Goal: Task Accomplishment & Management: Complete application form

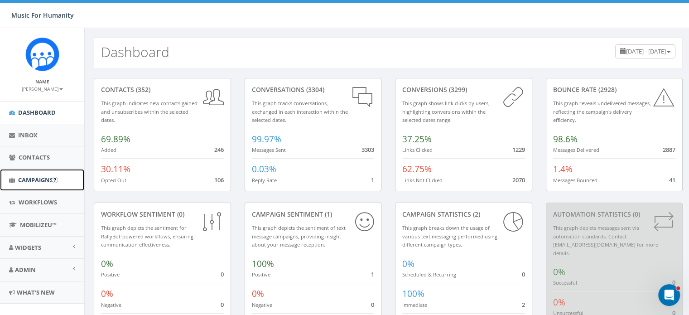
click at [36, 180] on span "Campaigns" at bounding box center [35, 180] width 35 height 8
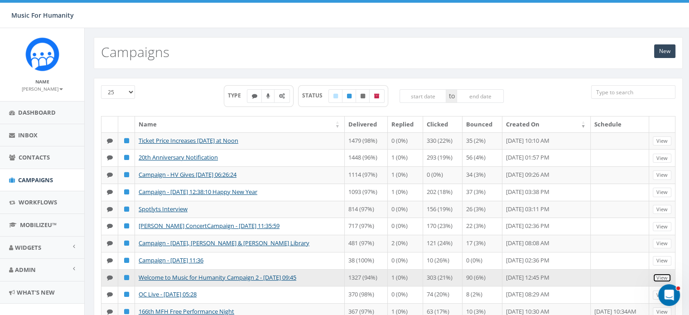
click at [656, 282] on link "View" at bounding box center [661, 278] width 19 height 10
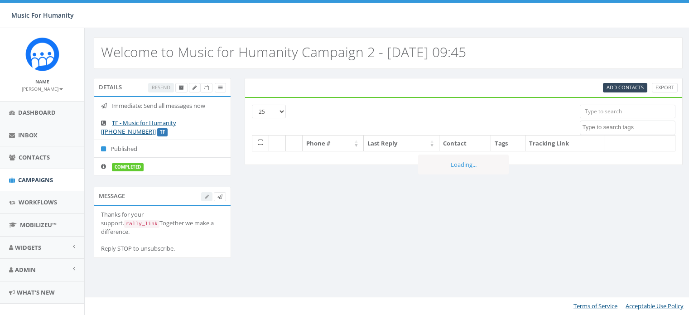
select select
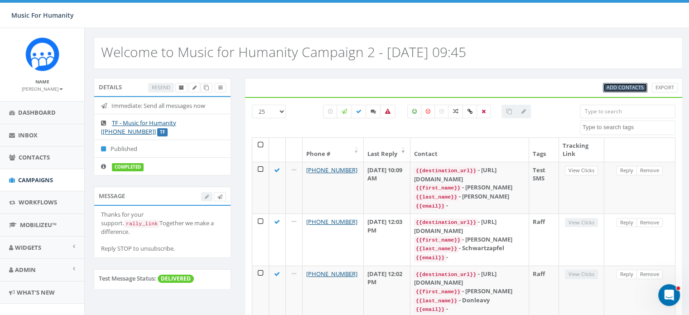
click at [619, 86] on span "Add Contacts" at bounding box center [624, 87] width 37 height 7
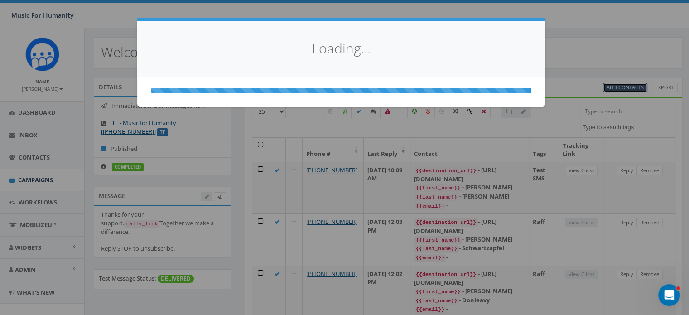
select select
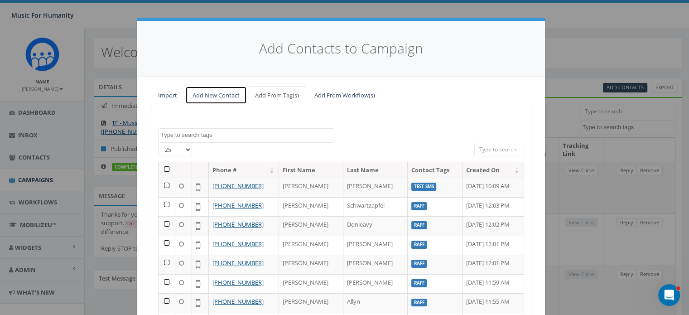
click at [197, 96] on link "Add New Contact" at bounding box center [216, 95] width 62 height 19
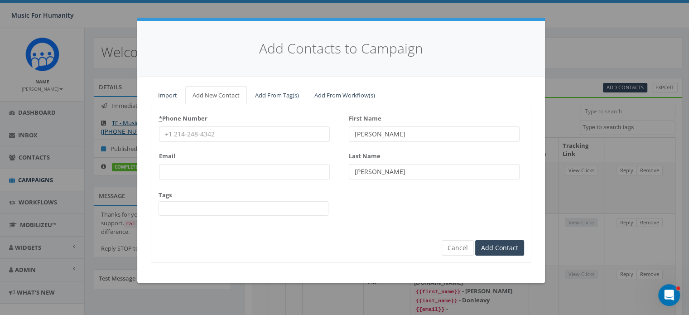
click at [177, 134] on input "* Phone Number" at bounding box center [244, 133] width 171 height 15
type input "9149241132"
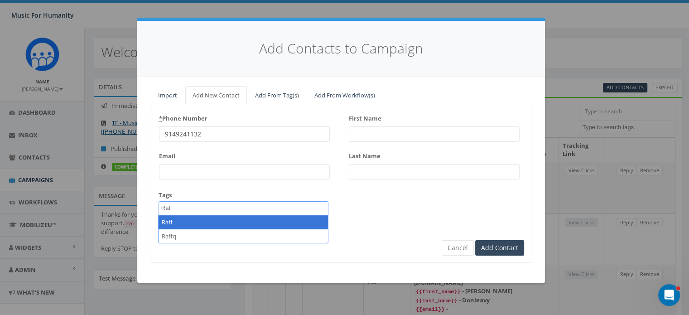
type textarea "Raff"
select select "Raff"
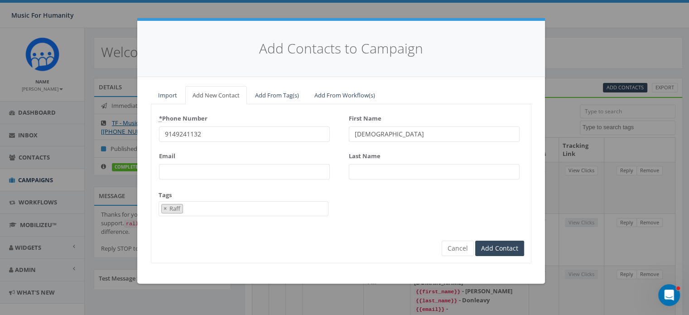
type input "Christian"
type input "Diana"
click at [475, 240] on input "Add Contact" at bounding box center [499, 247] width 49 height 15
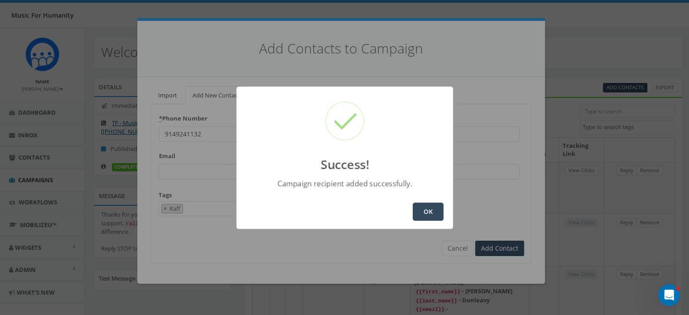
click at [426, 208] on button "OK" at bounding box center [427, 211] width 31 height 18
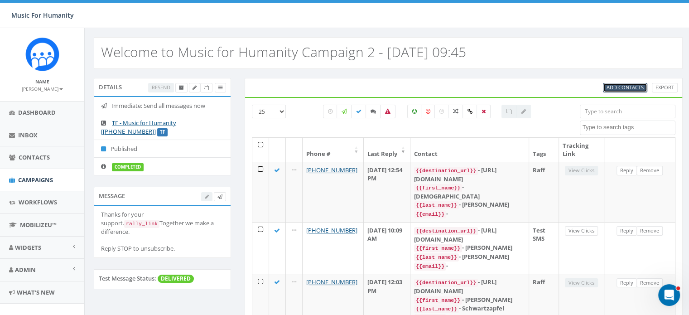
click at [616, 85] on span "Add Contacts" at bounding box center [624, 87] width 37 height 7
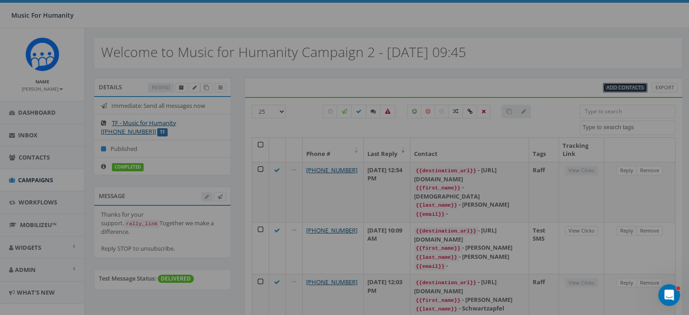
select select
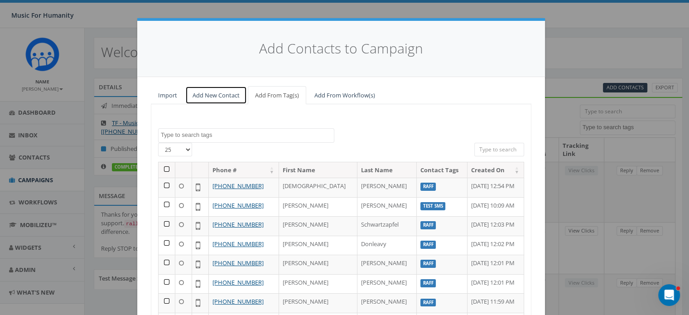
click at [202, 94] on link "Add New Contact" at bounding box center [216, 95] width 62 height 19
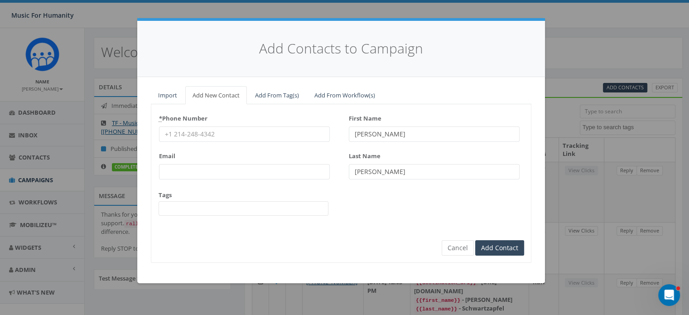
click at [186, 131] on input "* Phone Number" at bounding box center [244, 133] width 171 height 15
type input "8453136161"
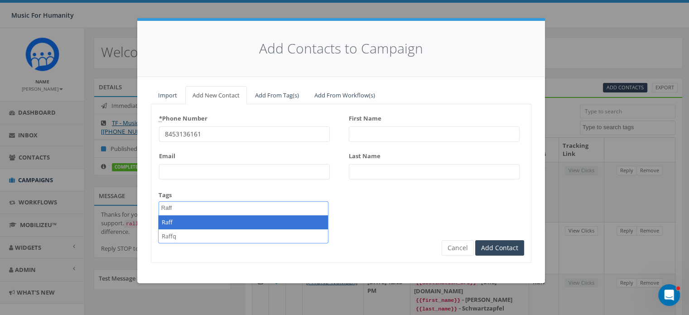
type textarea "Raff"
select select "Raff"
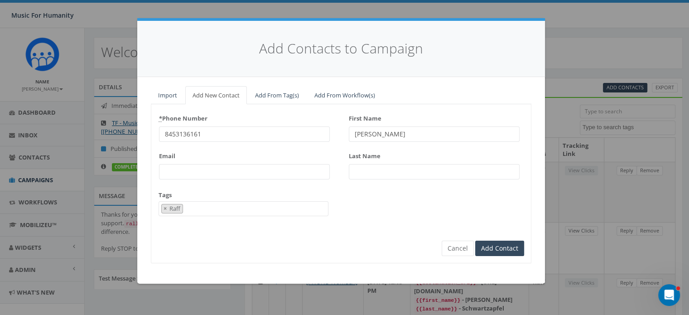
type input "Barbara"
type input "Aarons"
click at [475, 240] on input "Add Contact" at bounding box center [499, 247] width 49 height 15
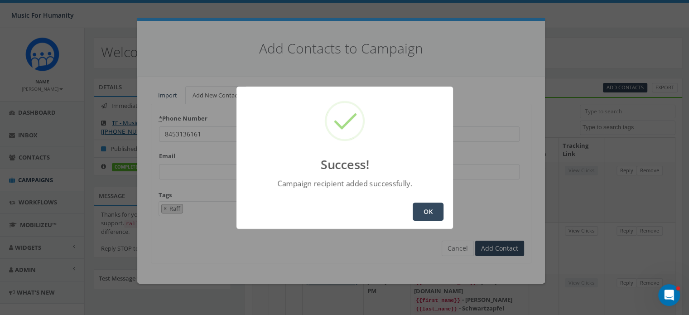
click at [427, 204] on button "OK" at bounding box center [427, 211] width 31 height 18
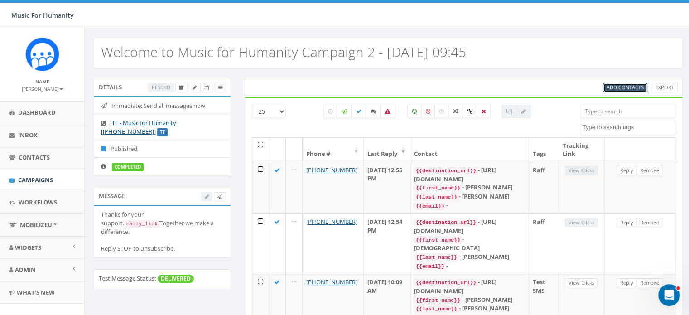
click at [628, 88] on span "Add Contacts" at bounding box center [624, 87] width 37 height 7
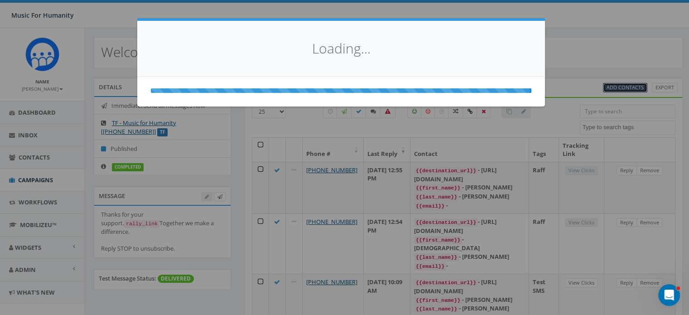
select select
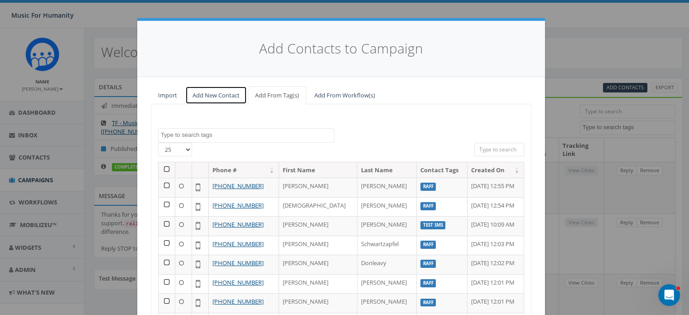
click at [208, 96] on link "Add New Contact" at bounding box center [216, 95] width 62 height 19
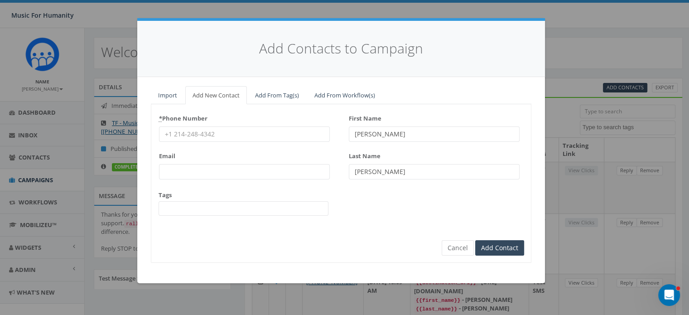
click at [190, 130] on input "* Phone Number" at bounding box center [244, 133] width 171 height 15
type input "9739032433"
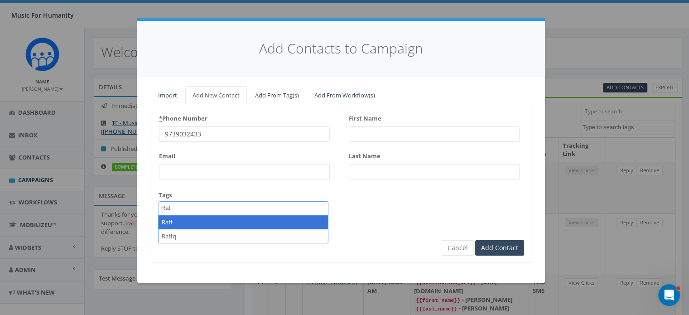
type textarea "Raff"
select select "Raff"
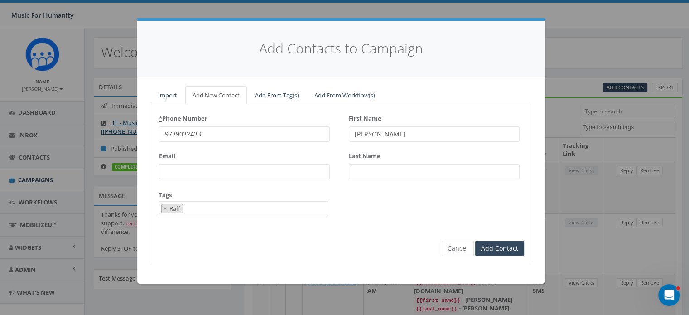
type input "Donna"
type input "Cole"
click at [475, 240] on input "Add Contact" at bounding box center [499, 247] width 49 height 15
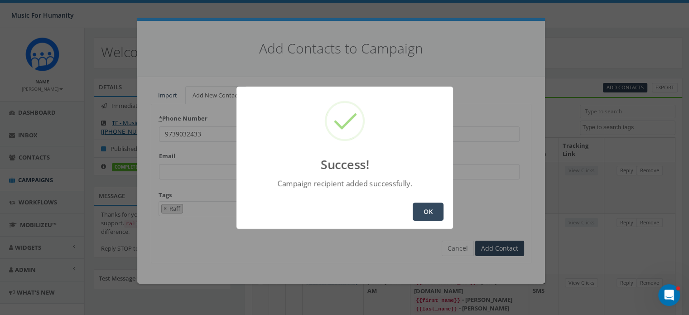
click at [433, 213] on button "OK" at bounding box center [427, 211] width 31 height 18
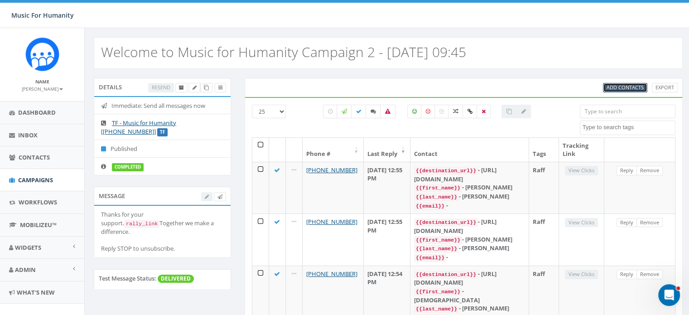
click at [619, 86] on span "Add Contacts" at bounding box center [624, 87] width 37 height 7
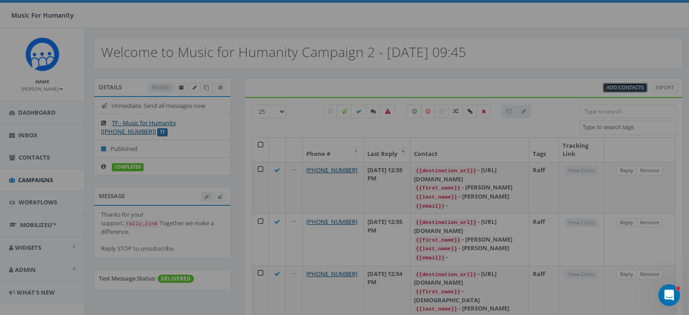
select select
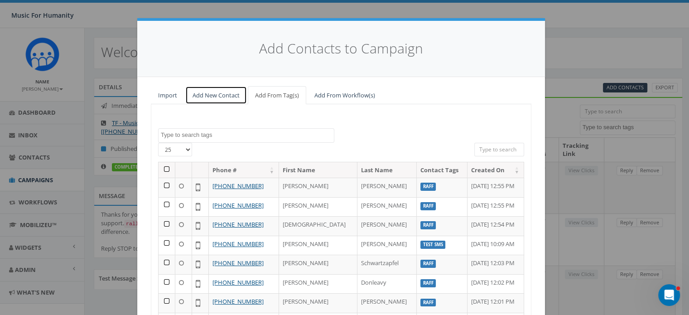
click at [206, 95] on link "Add New Contact" at bounding box center [216, 95] width 62 height 19
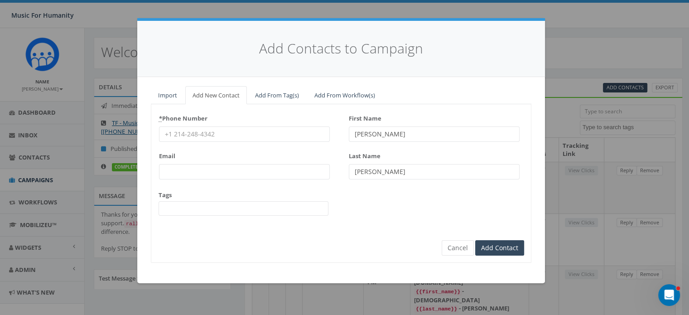
click at [198, 134] on input "* Phone Number" at bounding box center [244, 133] width 171 height 15
type input "9739511986"
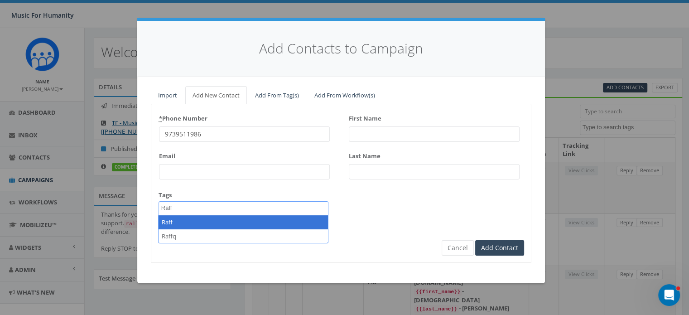
type textarea "Raff"
select select "Raff"
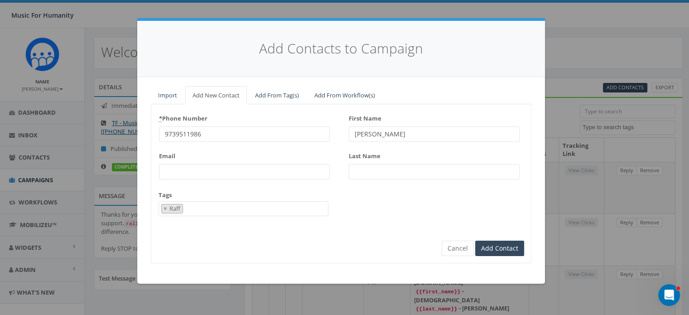
type input "Jerry"
type input "Pollastro"
click at [475, 240] on input "Add Contact" at bounding box center [499, 247] width 49 height 15
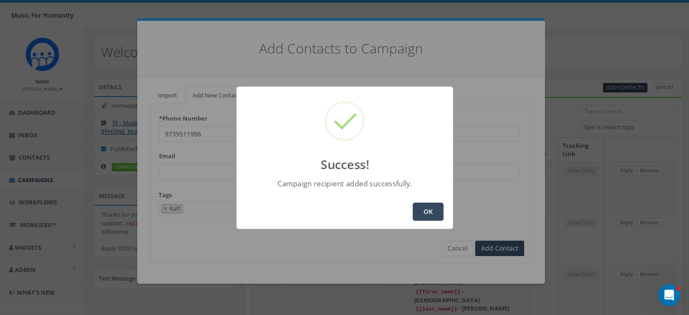
click at [427, 209] on button "OK" at bounding box center [427, 211] width 31 height 18
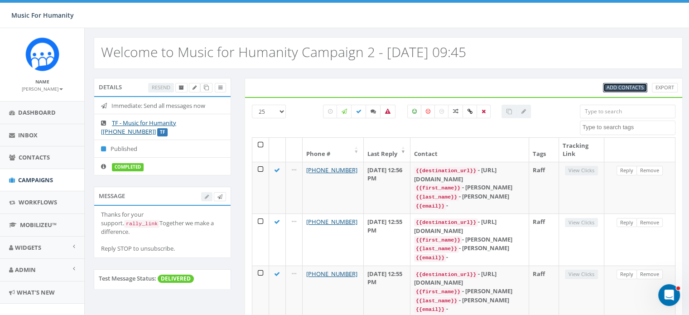
click at [621, 86] on span "Add Contacts" at bounding box center [624, 87] width 37 height 7
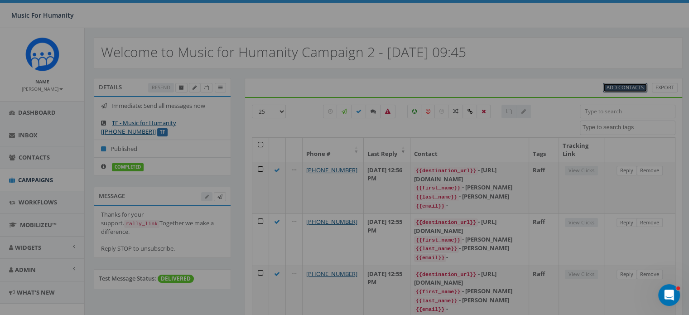
select select
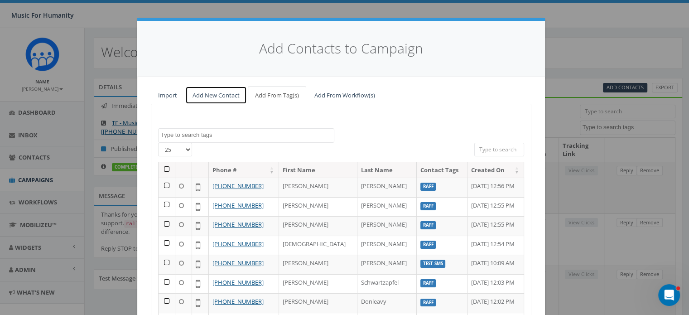
click at [208, 95] on link "Add New Contact" at bounding box center [216, 95] width 62 height 19
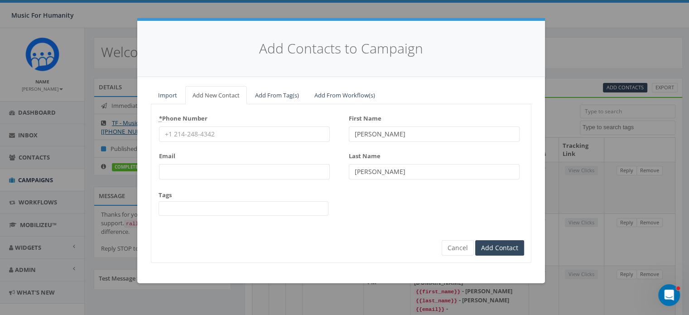
click at [198, 134] on input "* Phone Number" at bounding box center [244, 133] width 171 height 15
type input "8456498214"
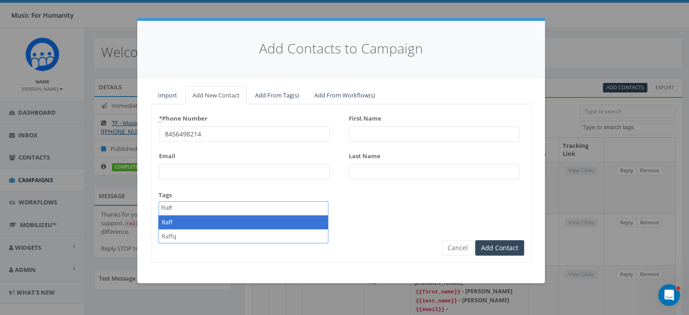
type textarea "Raff"
select select "Raff"
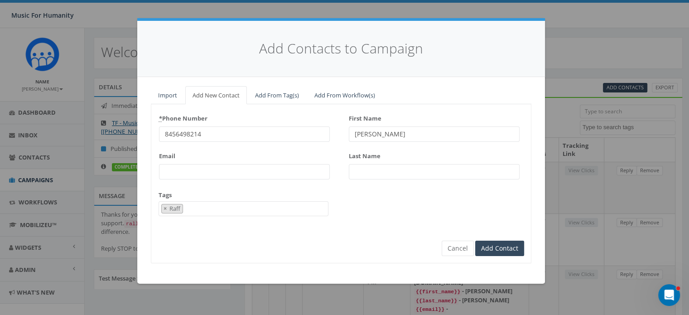
type input "Michael"
type input "Lessing"
click at [475, 240] on input "Add Contact" at bounding box center [499, 247] width 49 height 15
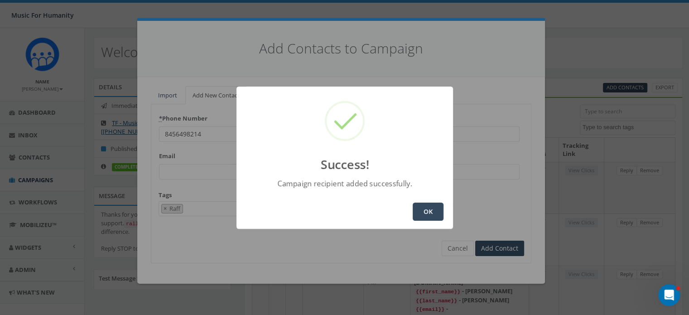
click at [424, 203] on button "OK" at bounding box center [427, 211] width 31 height 18
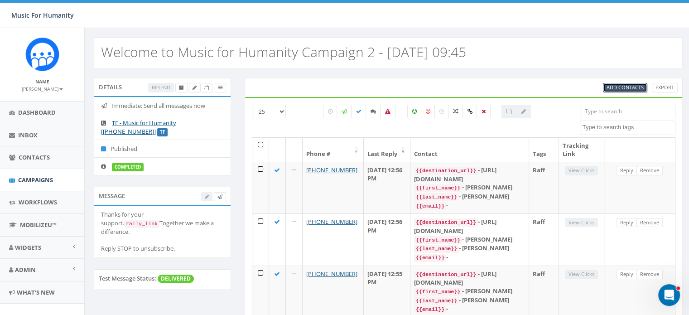
click at [620, 84] on span "Add Contacts" at bounding box center [624, 87] width 37 height 7
select select
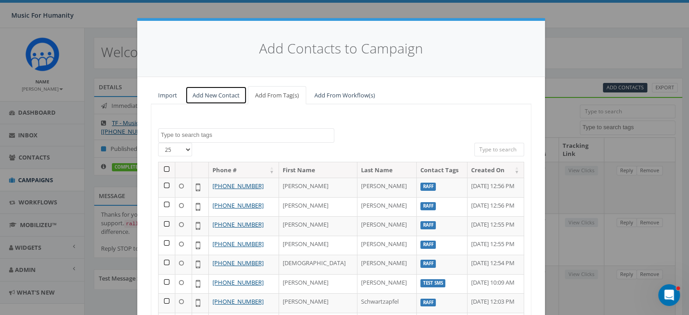
click at [211, 92] on link "Add New Contact" at bounding box center [216, 95] width 62 height 19
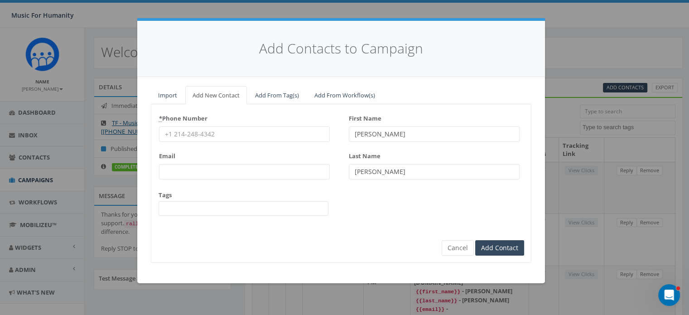
click at [197, 130] on input "* Phone Number" at bounding box center [244, 133] width 171 height 15
type input "8457213925"
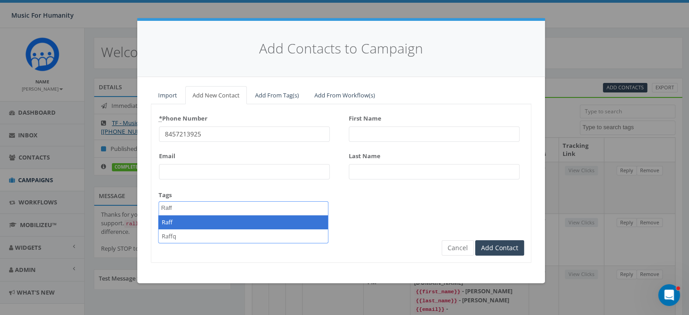
type textarea "Raff"
select select "Raff"
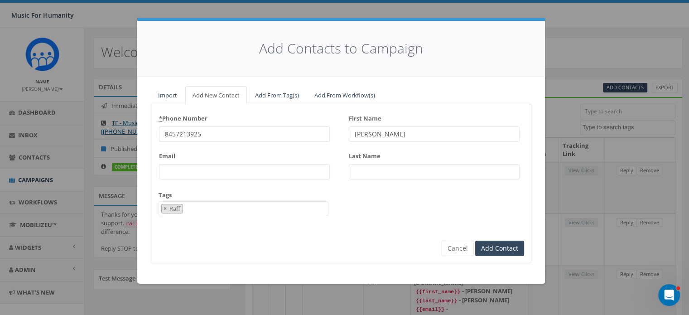
type input "Charlie"
type input "Moore"
click at [475, 240] on input "Add Contact" at bounding box center [499, 247] width 49 height 15
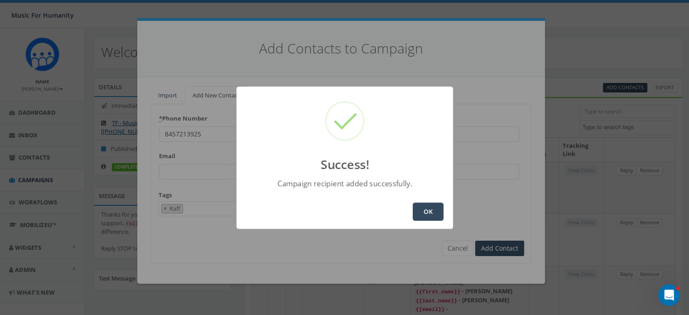
click at [433, 209] on button "OK" at bounding box center [427, 211] width 31 height 18
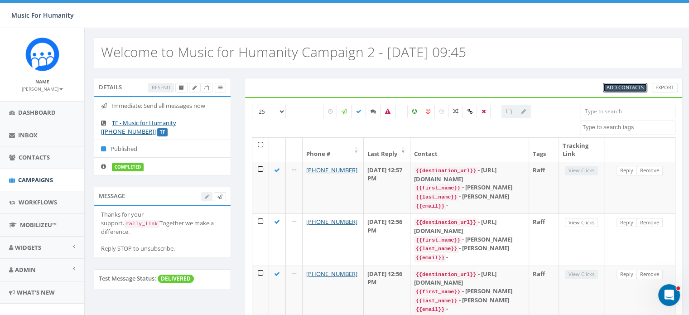
click at [619, 85] on span "Add Contacts" at bounding box center [624, 87] width 37 height 7
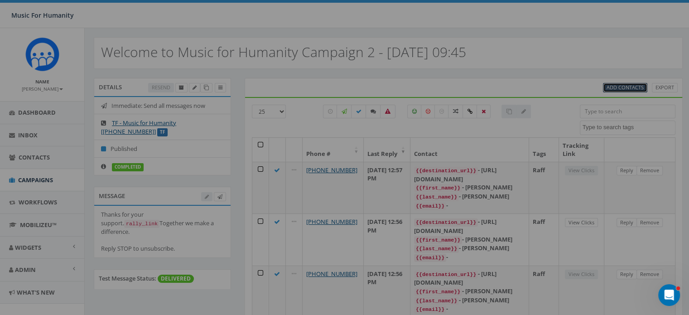
select select
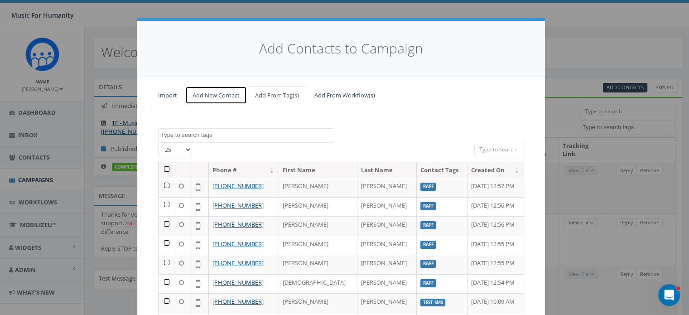
click at [213, 90] on link "Add New Contact" at bounding box center [216, 95] width 62 height 19
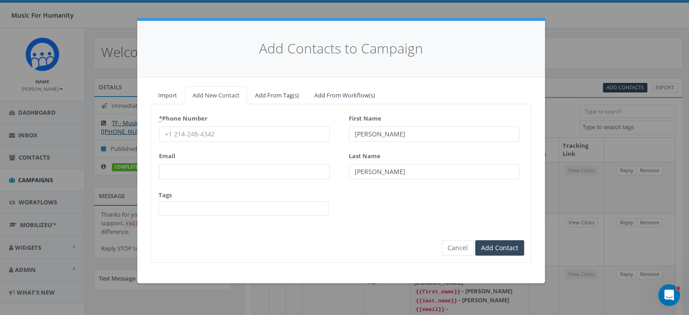
click at [187, 134] on input "* Phone Number" at bounding box center [244, 133] width 171 height 15
type input "9739198413"
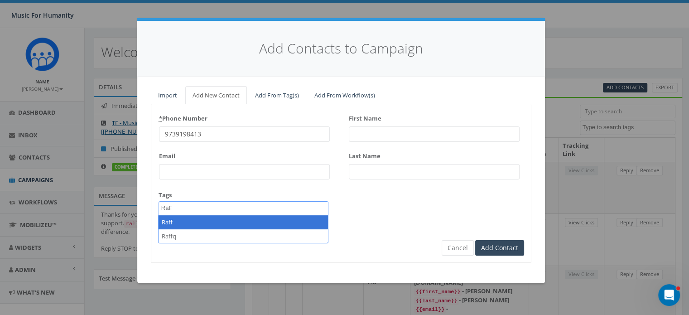
type textarea "Raff"
select select "Raff"
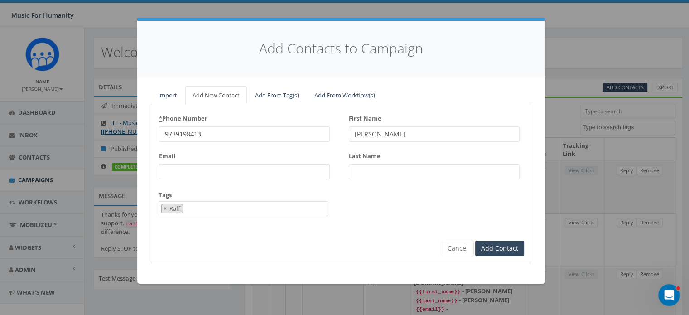
type input "Lori"
type input "Keller"
click at [475, 240] on input "Add Contact" at bounding box center [499, 247] width 49 height 15
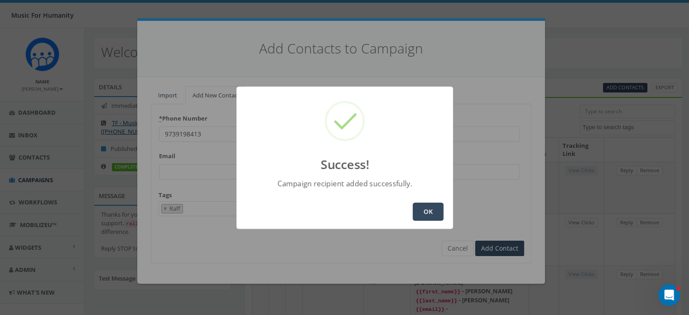
click at [427, 210] on button "OK" at bounding box center [427, 211] width 31 height 18
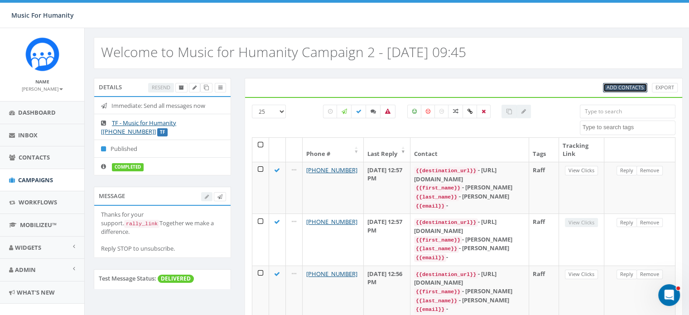
click at [622, 85] on span "Add Contacts" at bounding box center [624, 87] width 37 height 7
select select
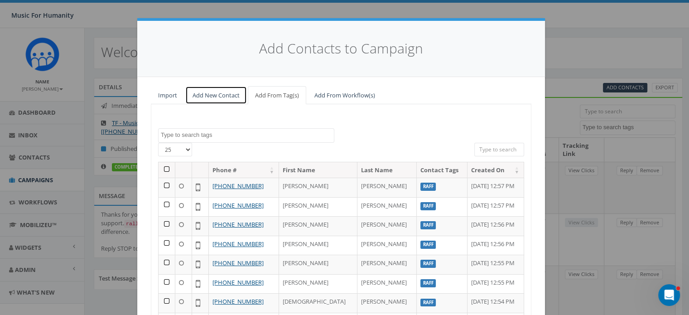
click at [217, 96] on link "Add New Contact" at bounding box center [216, 95] width 62 height 19
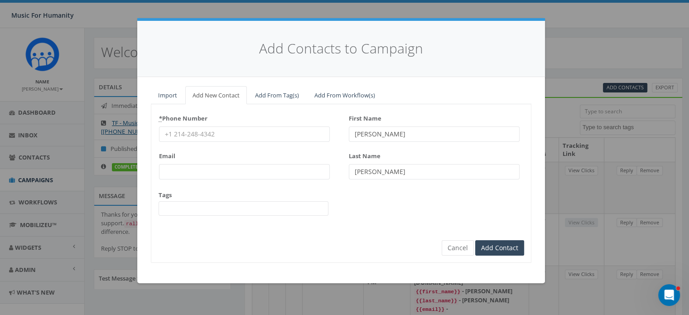
click at [197, 136] on input "* Phone Number" at bounding box center [244, 133] width 171 height 15
type input "8456456558"
type input "Bill"
type input "Corrado"
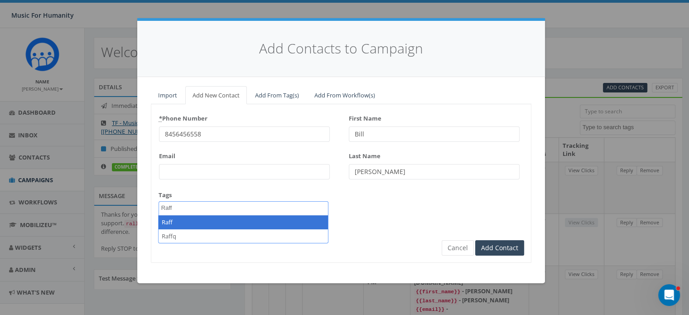
type textarea "Raff"
select select "Raff"
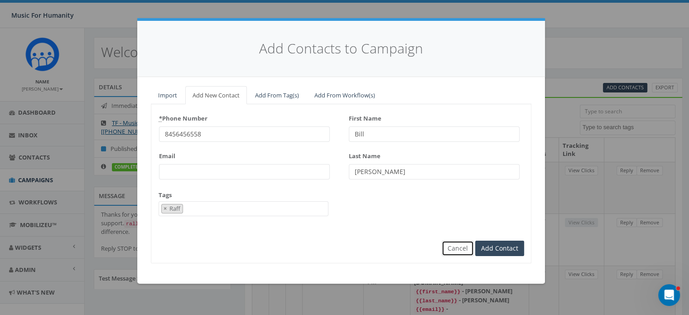
click at [456, 247] on button "Cancel" at bounding box center [457, 247] width 32 height 15
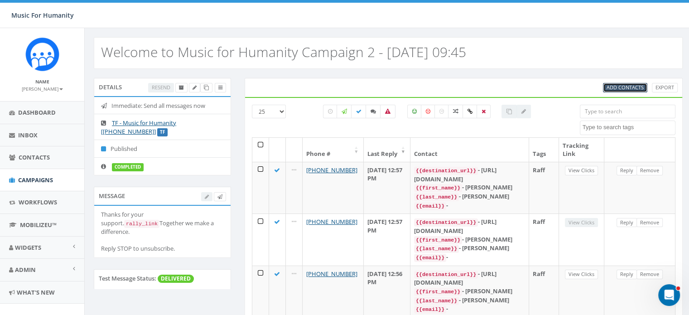
click at [623, 85] on span "Add Contacts" at bounding box center [624, 87] width 37 height 7
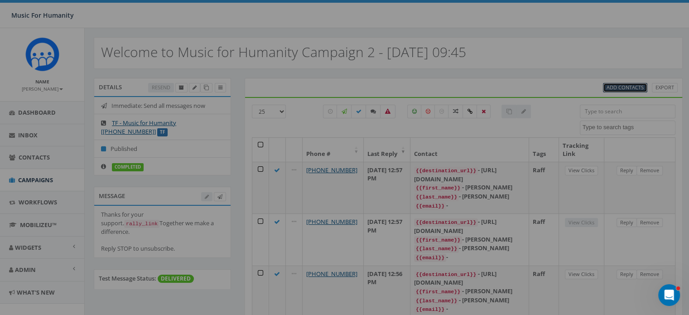
select select
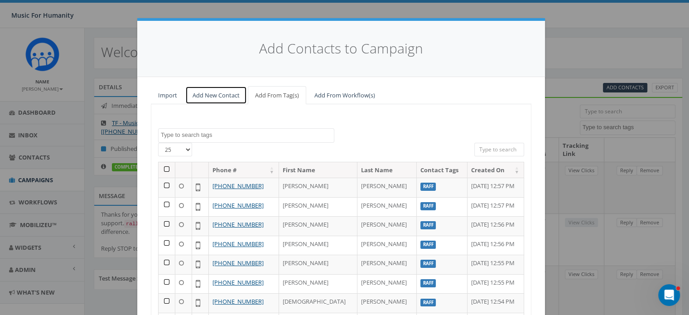
click at [210, 94] on link "Add New Contact" at bounding box center [216, 95] width 62 height 19
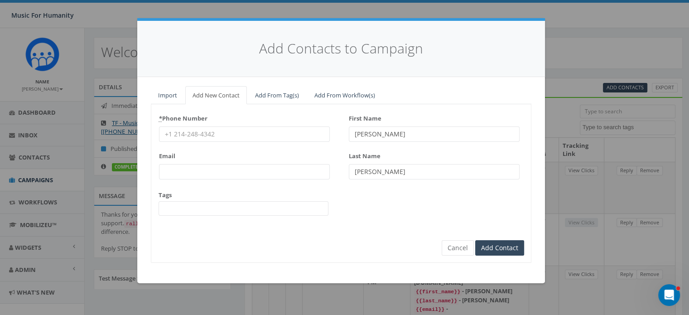
click at [198, 134] on input "* Phone Number" at bounding box center [244, 133] width 171 height 15
type input "8458004829"
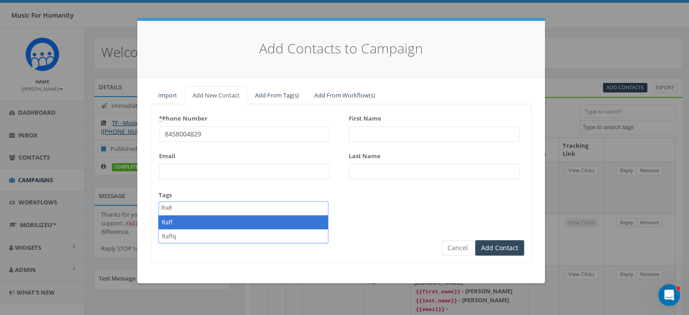
type textarea "Raff"
select select "Raff"
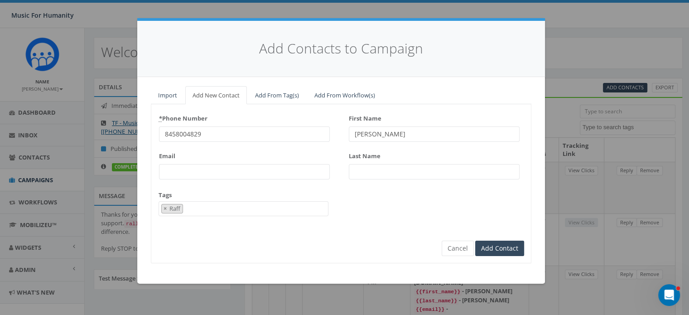
type input "Nick"
type input "Costanzo"
click at [475, 240] on input "Add Contact" at bounding box center [499, 247] width 49 height 15
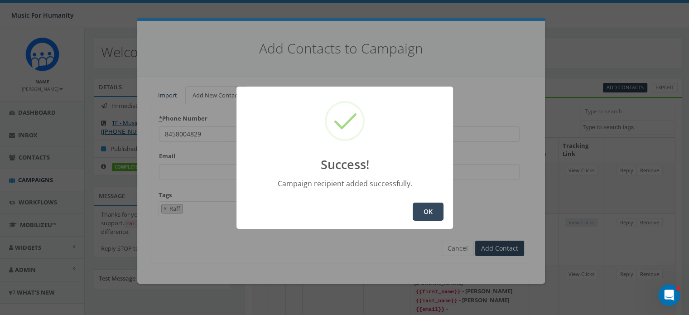
click at [421, 212] on button "OK" at bounding box center [427, 211] width 31 height 18
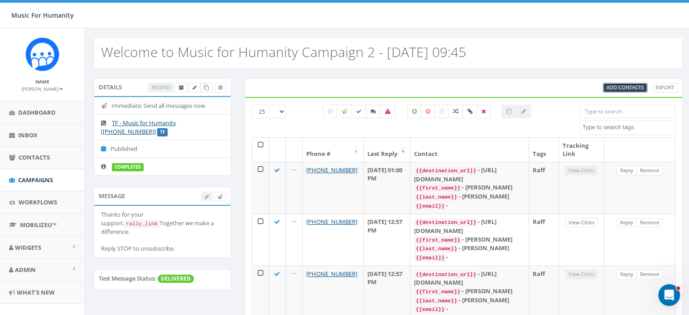
click at [625, 83] on link "Add Contacts" at bounding box center [625, 88] width 44 height 10
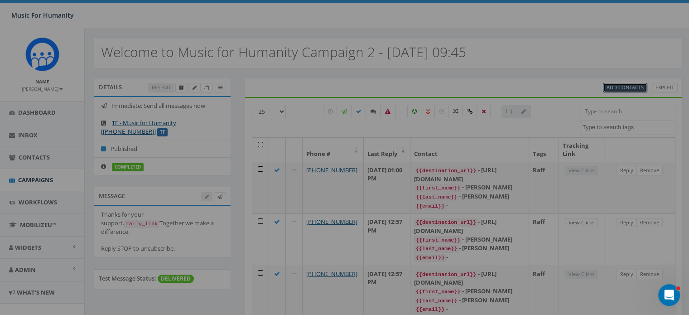
select select
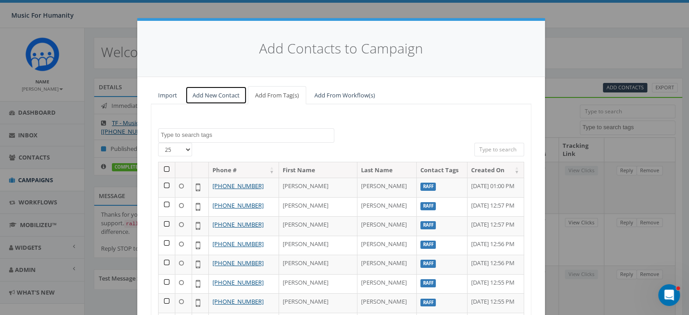
click at [200, 96] on link "Add New Contact" at bounding box center [216, 95] width 62 height 19
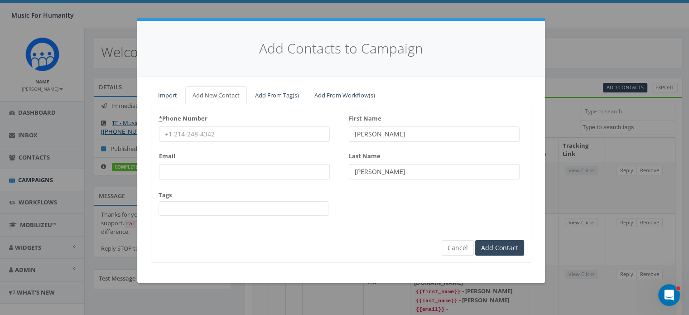
click at [197, 130] on input "* Phone Number" at bounding box center [244, 133] width 171 height 15
type input "7183445488"
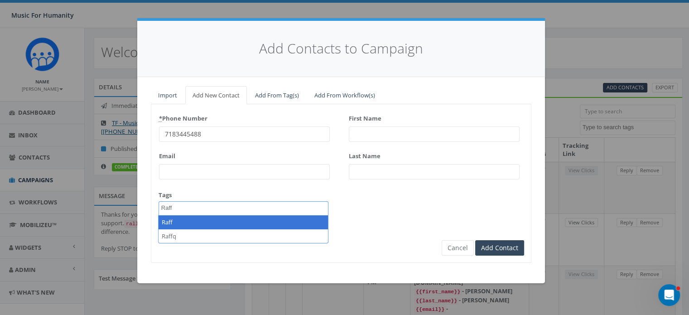
type textarea "Raff"
select select "Raff"
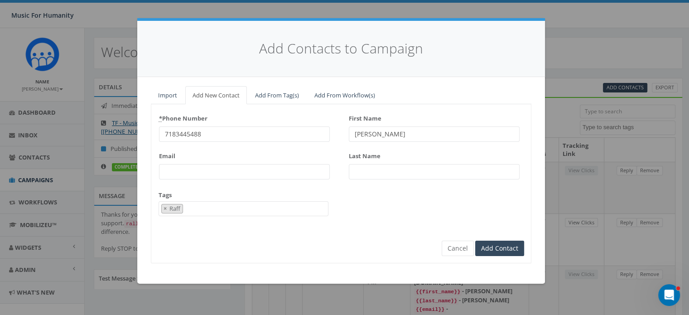
type input "Peter"
type input "Fermisco"
click at [475, 240] on input "Add Contact" at bounding box center [499, 247] width 49 height 15
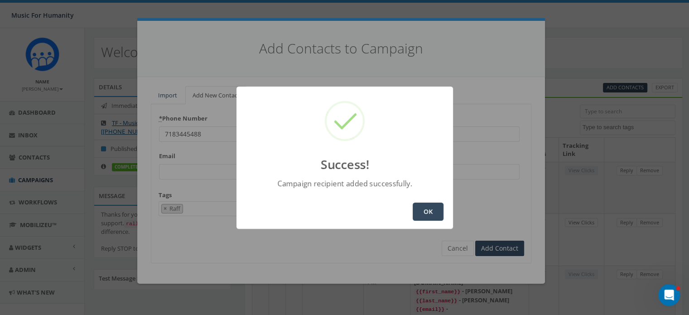
click at [424, 209] on button "OK" at bounding box center [427, 211] width 31 height 18
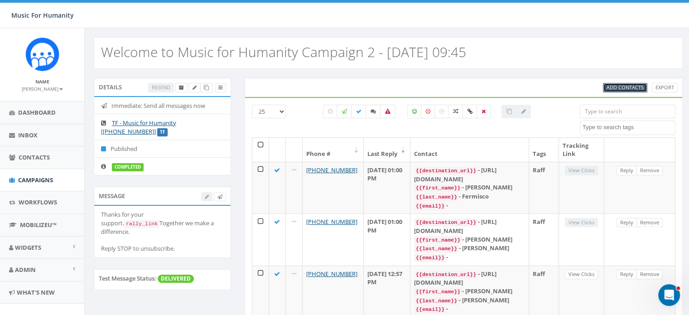
click at [628, 86] on span "Add Contacts" at bounding box center [624, 87] width 37 height 7
select select
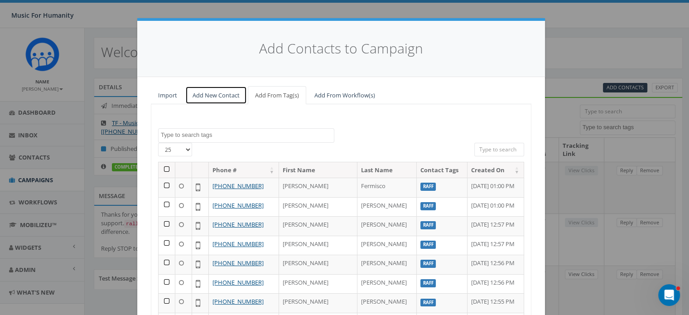
click at [202, 92] on link "Add New Contact" at bounding box center [216, 95] width 62 height 19
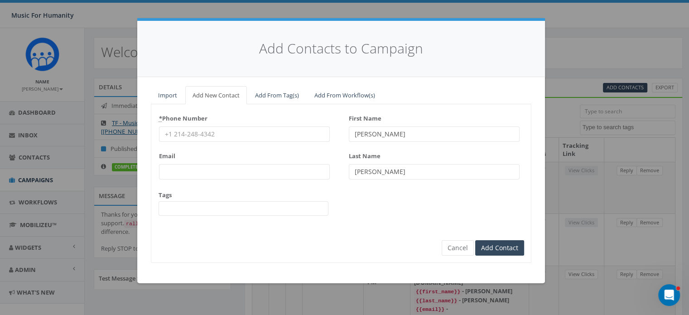
click at [184, 134] on input "* Phone Number" at bounding box center [244, 133] width 171 height 15
type input "8455949644"
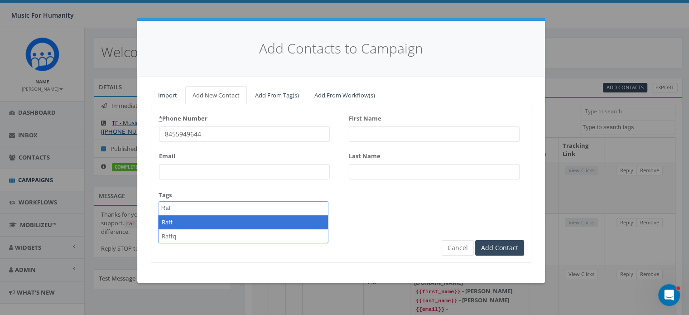
type textarea "Raff"
select select "Raff"
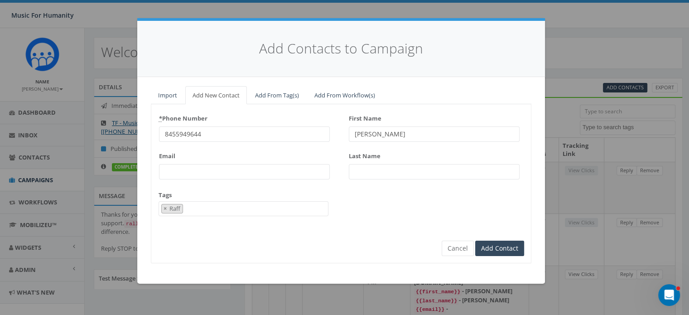
type input "Richard"
type input "Schlesinger"
click at [475, 240] on input "Add Contact" at bounding box center [499, 247] width 49 height 15
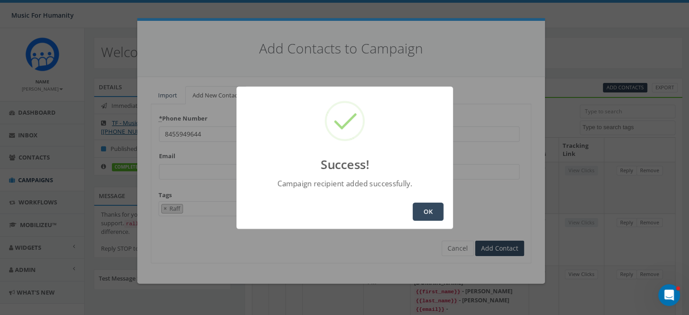
click at [424, 209] on button "OK" at bounding box center [427, 211] width 31 height 18
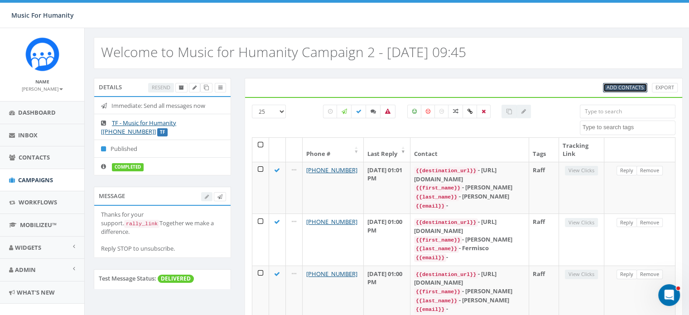
click at [623, 87] on span "Add Contacts" at bounding box center [624, 87] width 37 height 7
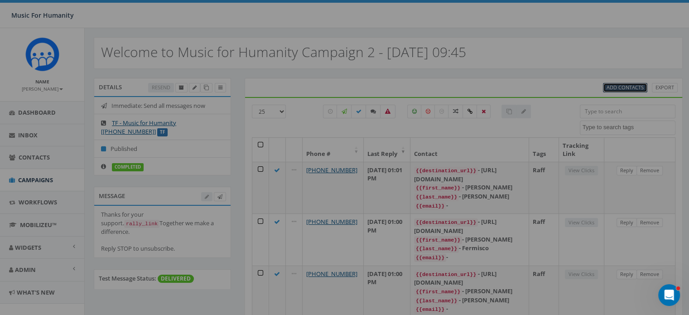
select select
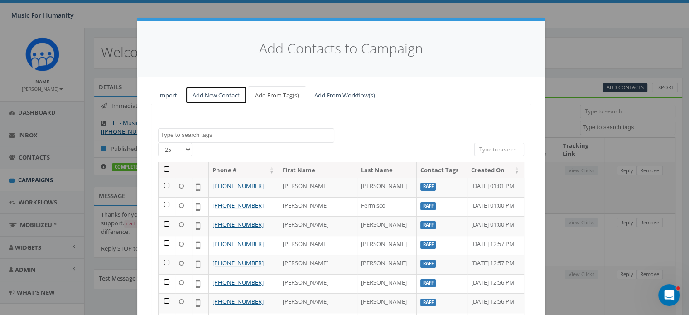
click at [208, 95] on link "Add New Contact" at bounding box center [216, 95] width 62 height 19
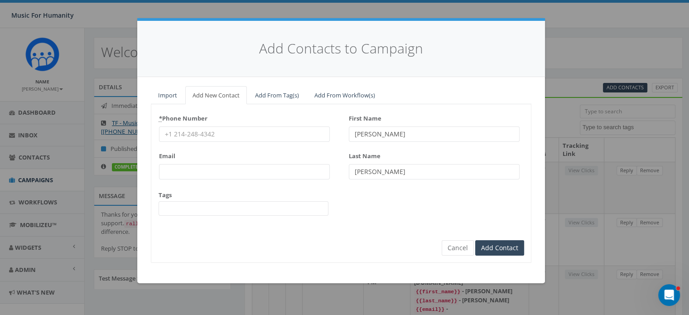
click at [194, 129] on input "* Phone Number" at bounding box center [244, 133] width 171 height 15
type input "9144662726"
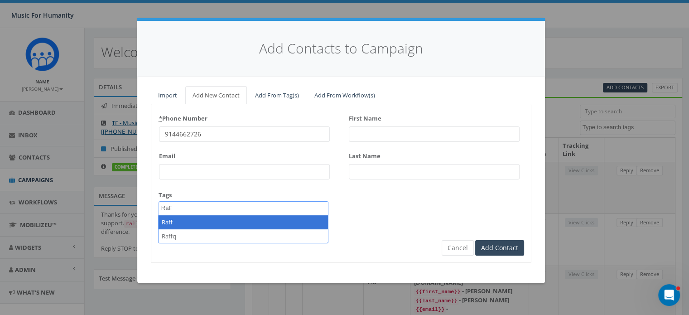
type textarea "Raff"
select select "Raff"
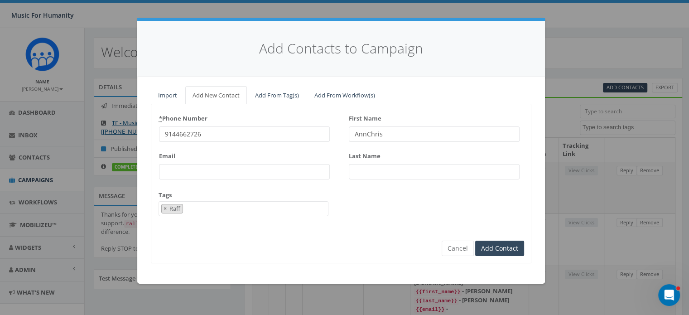
type input "AnnChris"
type input "Warren"
click at [475, 240] on input "Add Contact" at bounding box center [499, 247] width 49 height 15
